Goal: Transaction & Acquisition: Purchase product/service

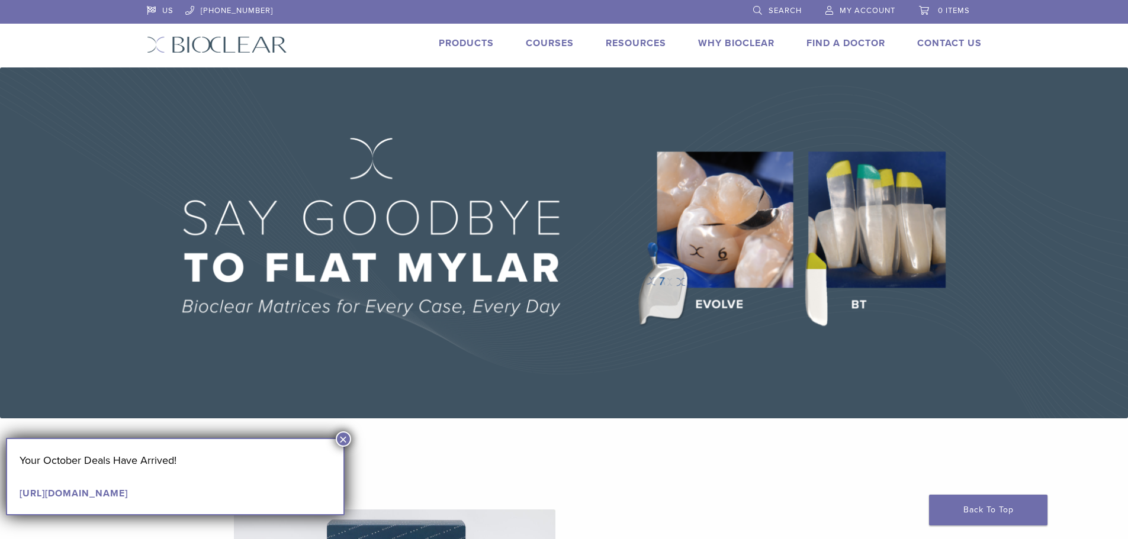
click at [343, 440] on button "×" at bounding box center [343, 439] width 15 height 15
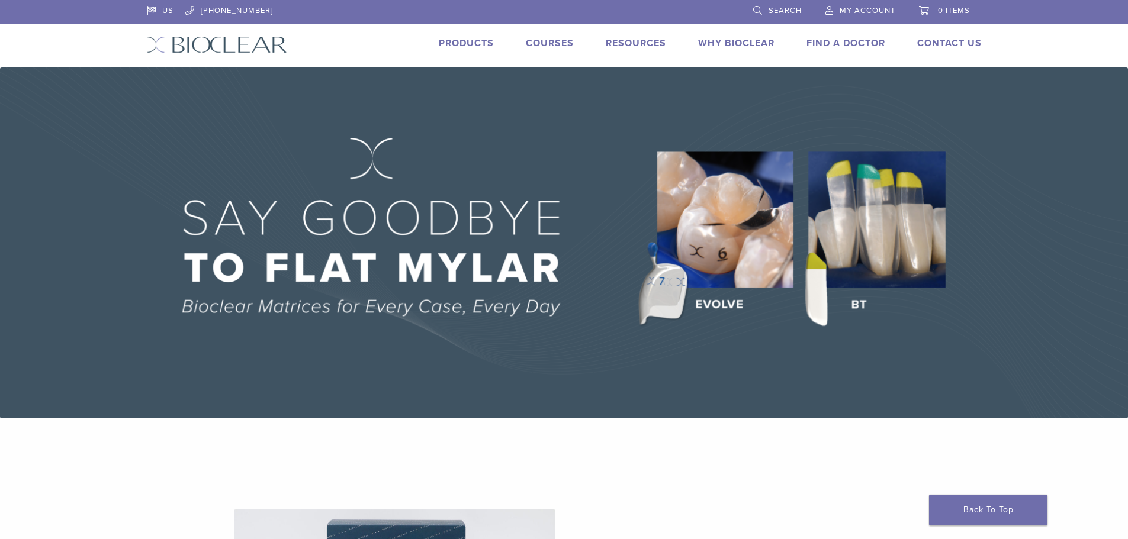
click at [454, 40] on link "Products" at bounding box center [466, 43] width 55 height 12
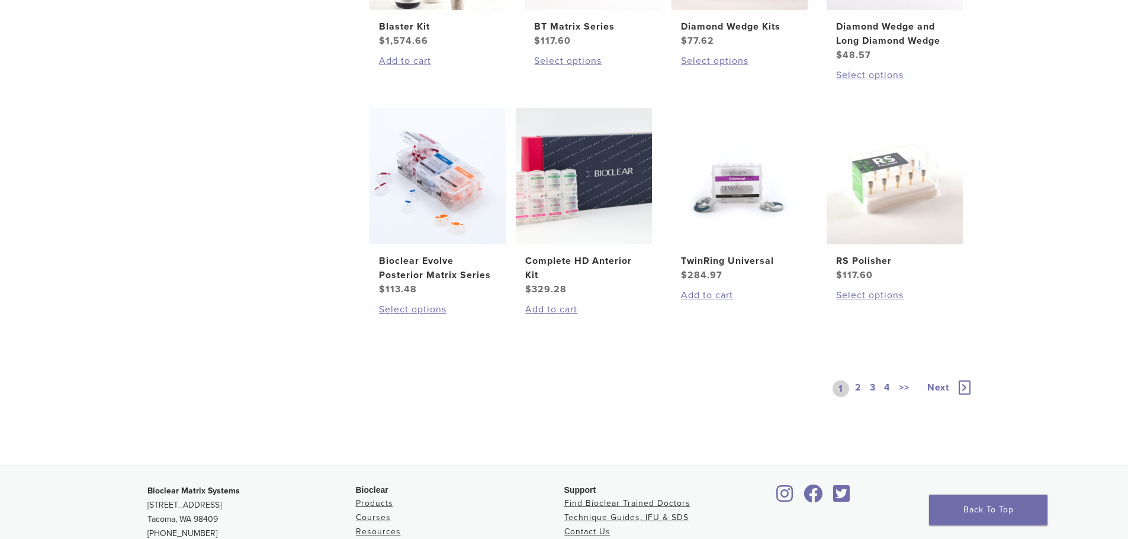
scroll to position [870, 0]
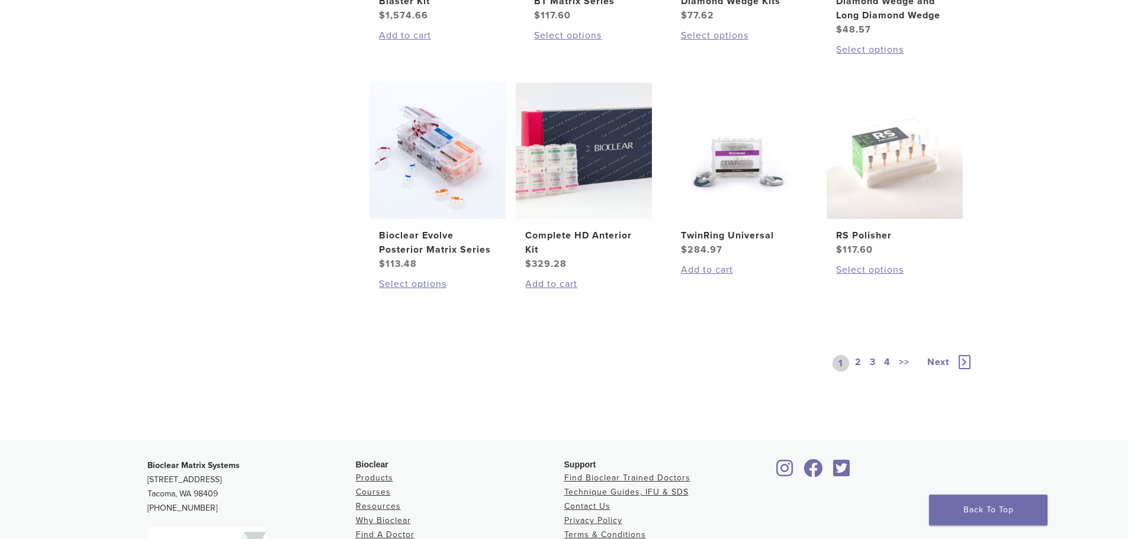
click at [857, 361] on link "2" at bounding box center [858, 363] width 11 height 17
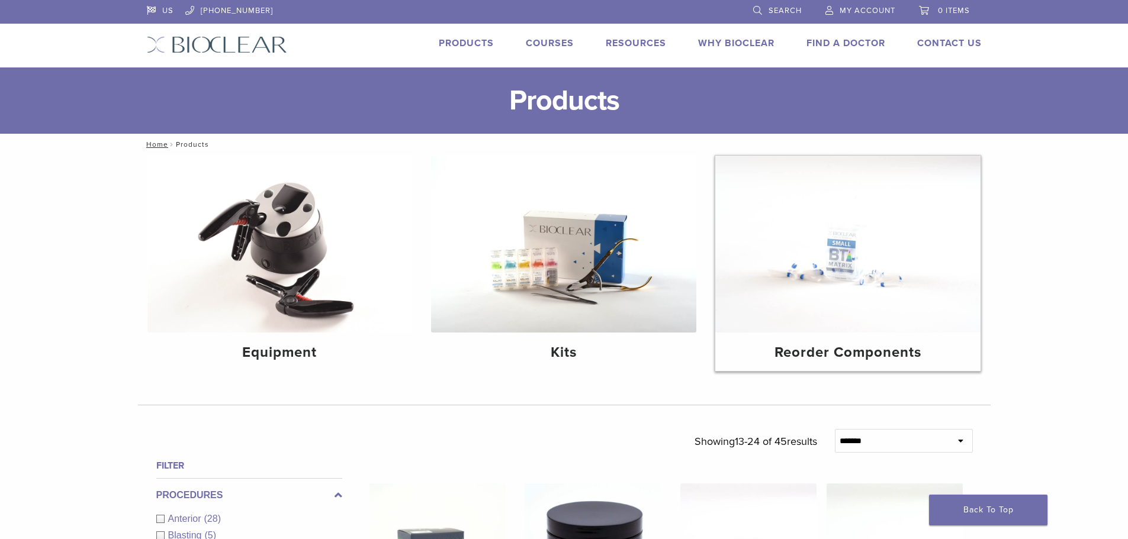
click at [795, 350] on h4 "Reorder Components" at bounding box center [848, 352] width 246 height 21
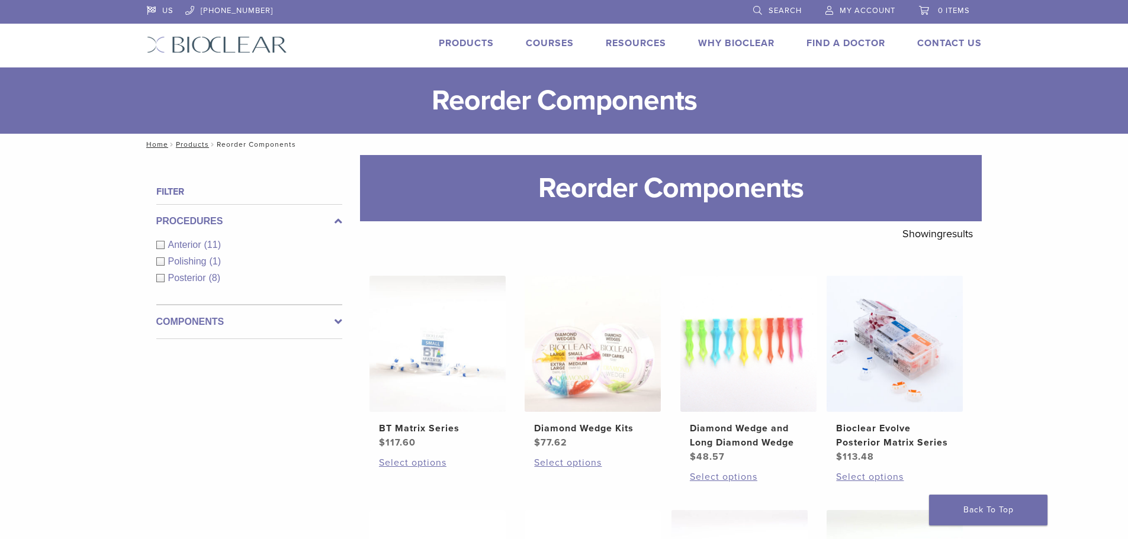
click at [758, 8] on link "Search" at bounding box center [777, 9] width 49 height 18
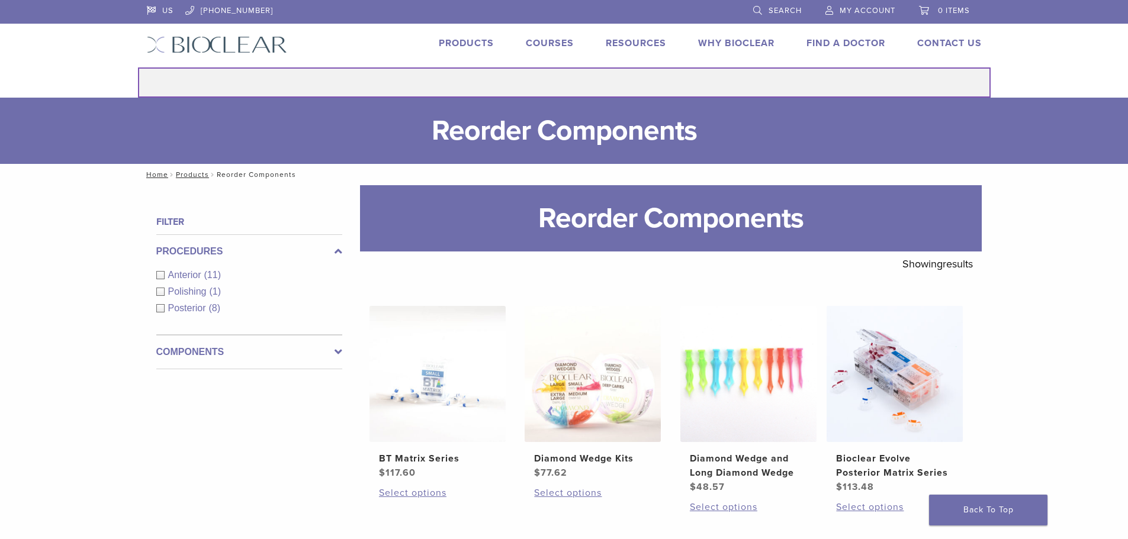
click at [555, 78] on input "Search for:" at bounding box center [564, 82] width 853 height 30
type input "**********"
click at [137, 67] on button "Search" at bounding box center [137, 67] width 1 height 1
click at [616, 85] on input "**********" at bounding box center [564, 82] width 853 height 30
click at [137, 67] on button "Search" at bounding box center [137, 67] width 1 height 1
